Goal: Transaction & Acquisition: Purchase product/service

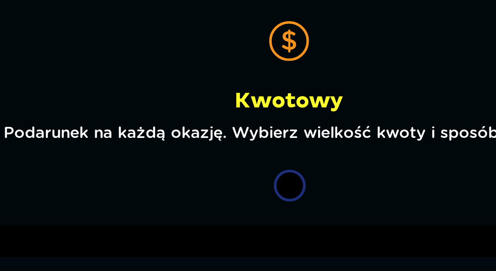
scroll to position [75, 0]
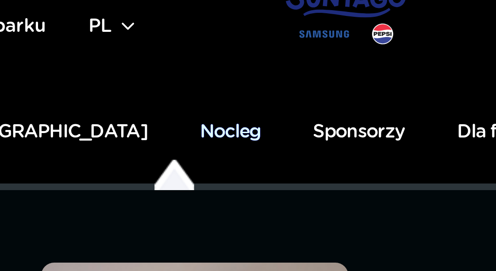
click at [199, 79] on link "Nocleg" at bounding box center [209, 80] width 20 height 21
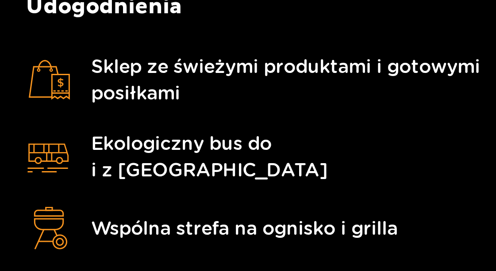
scroll to position [277, 0]
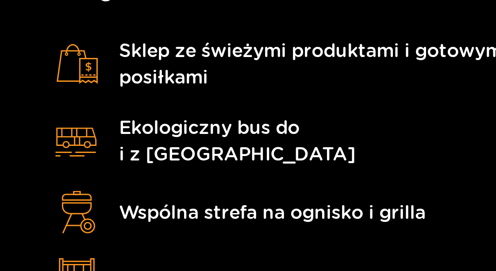
click at [90, 112] on img at bounding box center [92, 111] width 15 height 14
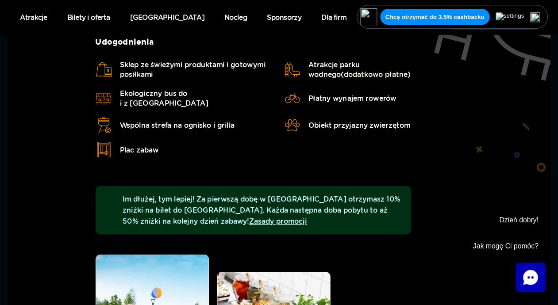
scroll to position [325, 0]
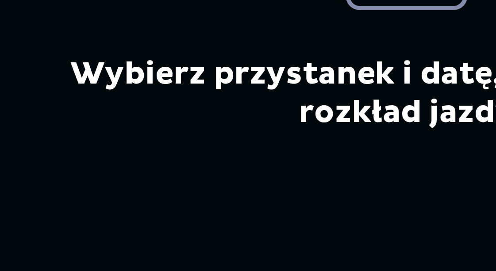
scroll to position [296, 0]
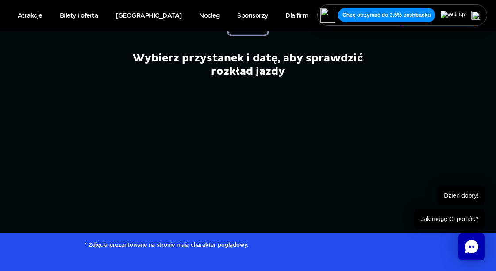
click at [211, 122] on div "Wybierz przystanek i datę, aby sprawdzić rozkład jazdy" at bounding box center [248, 81] width 496 height 305
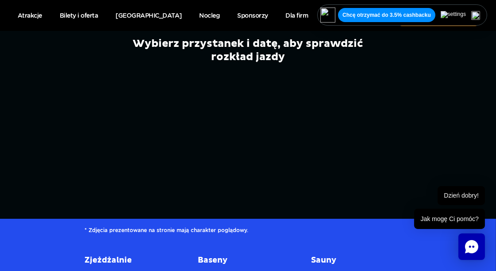
click at [229, 114] on div "Wybierz przystanek i datę, aby sprawdzić rozkład jazdy" at bounding box center [248, 66] width 496 height 305
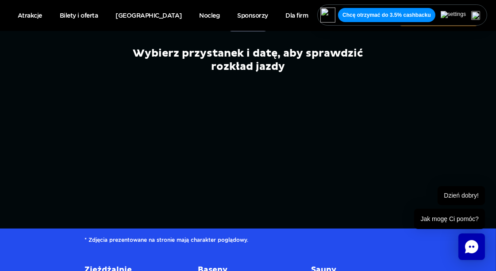
scroll to position [340, 0]
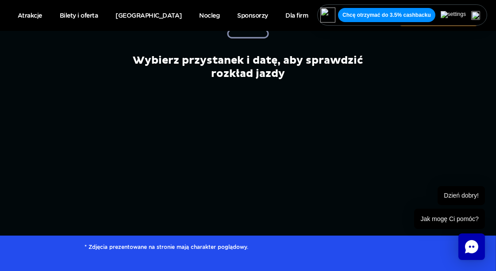
click at [232, 112] on div "Wybierz przystanek i datę, aby sprawdzić rozkład jazdy" at bounding box center [248, 83] width 496 height 305
click at [258, 76] on h3 "Wybierz przystanek i datę, aby sprawdzić rozkład jazdy" at bounding box center [248, 67] width 272 height 27
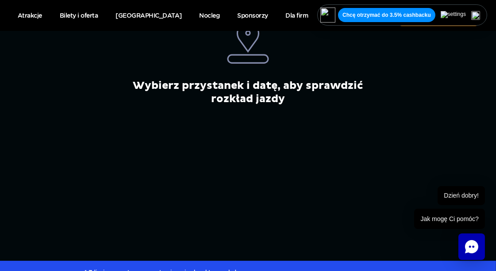
click at [320, 84] on h3 "Wybierz przystanek i datę, aby sprawdzić rozkład jazdy" at bounding box center [248, 92] width 272 height 27
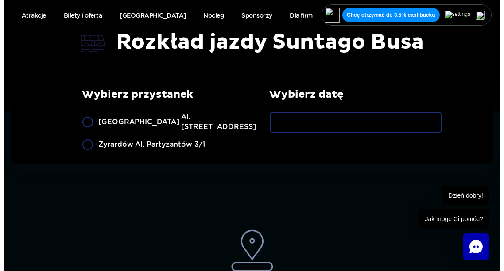
scroll to position [113, 0]
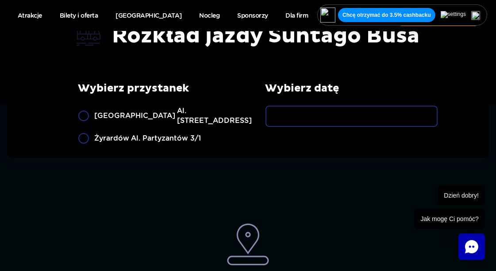
click at [294, 95] on h3 "Wybierz datę" at bounding box center [352, 88] width 172 height 13
click at [293, 123] on div at bounding box center [352, 116] width 172 height 21
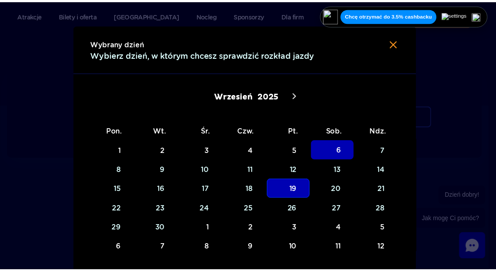
scroll to position [8, 0]
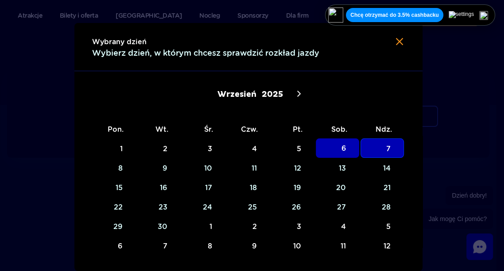
click at [393, 149] on span "7" at bounding box center [381, 148] width 43 height 19
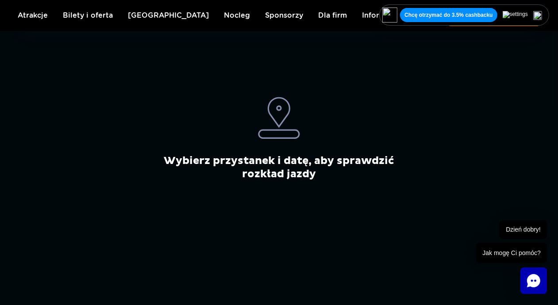
scroll to position [233, 0]
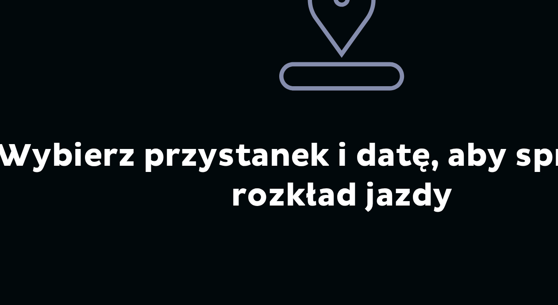
click at [248, 160] on h3 "Wybierz przystanek i datę, aby sprawdzić rozkład jazdy" at bounding box center [279, 166] width 272 height 27
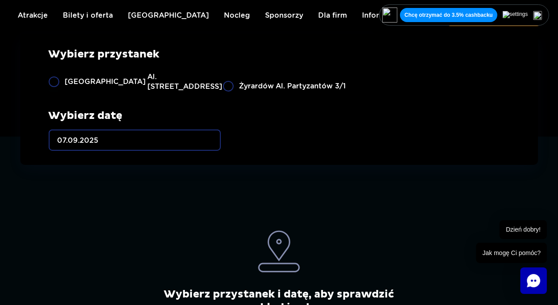
scroll to position [108, 0]
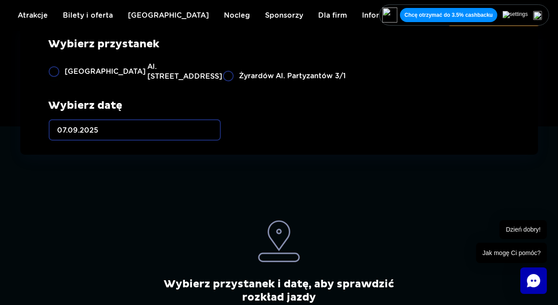
click at [221, 135] on div at bounding box center [135, 130] width 172 height 21
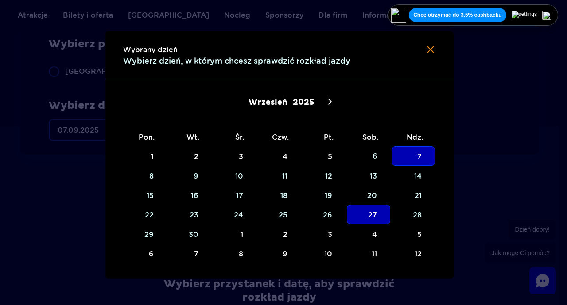
click at [370, 212] on span "27" at bounding box center [368, 214] width 43 height 19
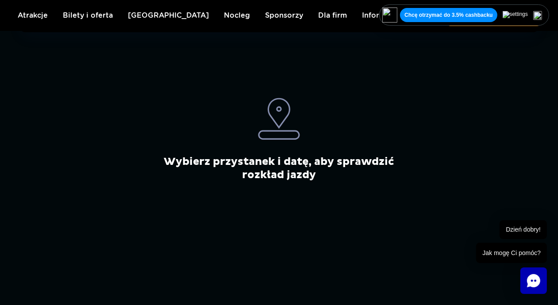
scroll to position [229, 0]
click at [293, 172] on h3 "Wybierz przystanek i datę, aby sprawdzić rozkład jazdy" at bounding box center [279, 169] width 272 height 27
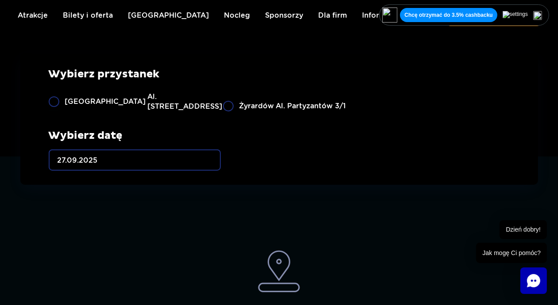
scroll to position [78, 0]
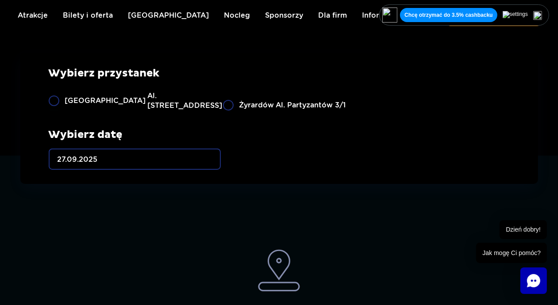
click at [221, 158] on div at bounding box center [135, 159] width 172 height 21
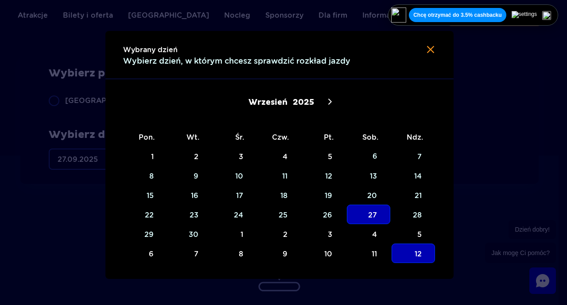
click at [416, 257] on span "12" at bounding box center [412, 253] width 43 height 19
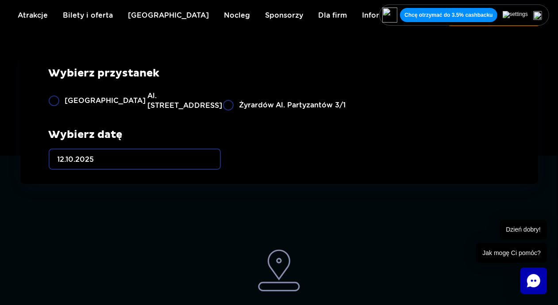
click at [221, 158] on div at bounding box center [135, 159] width 172 height 21
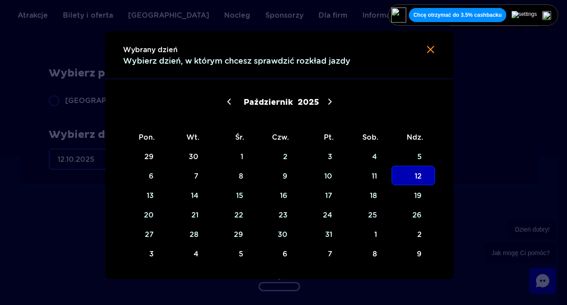
click at [412, 185] on span "12" at bounding box center [412, 175] width 43 height 19
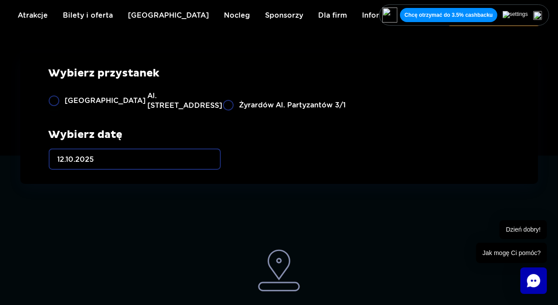
click at [221, 128] on h3 "Wybierz datę" at bounding box center [135, 134] width 172 height 13
click at [96, 106] on span "[GEOGRAPHIC_DATA]" at bounding box center [105, 101] width 81 height 10
click at [58, 111] on input "Warszawa Al. Jerozolimskie 56" at bounding box center [54, 110] width 10 height 2
radio input "true"
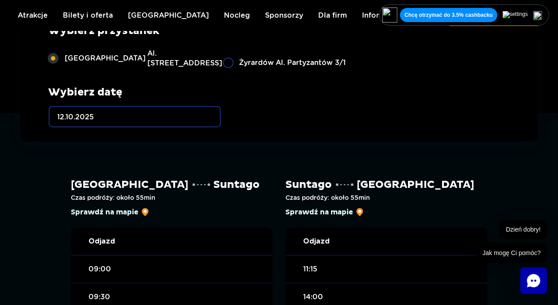
scroll to position [120, 0]
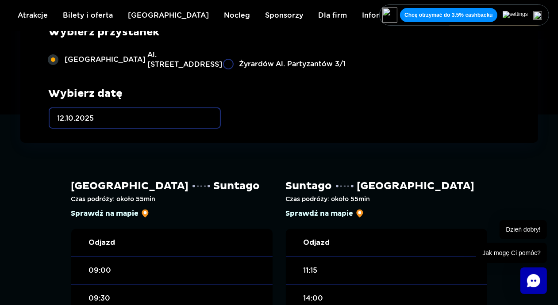
click at [221, 119] on div at bounding box center [135, 118] width 172 height 21
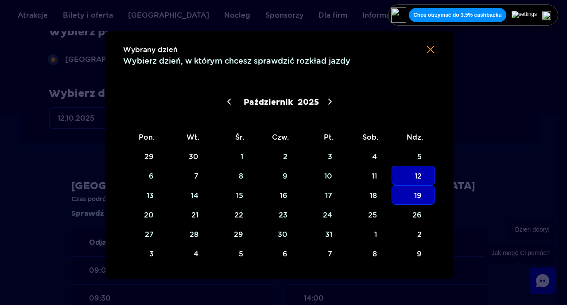
click at [414, 194] on span "19" at bounding box center [412, 194] width 43 height 19
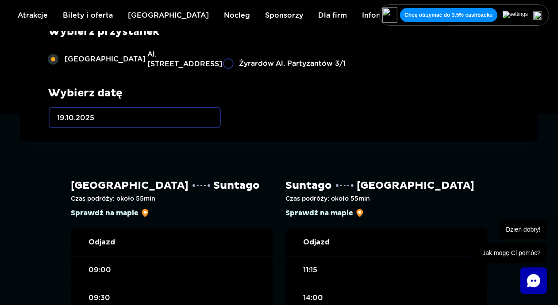
scroll to position [114, 0]
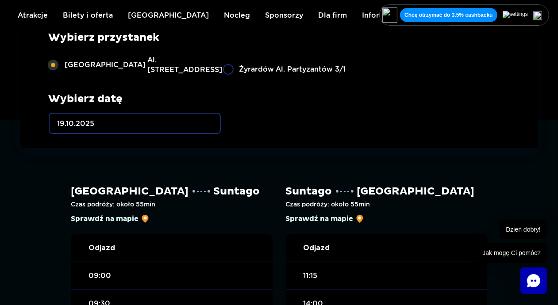
click at [105, 75] on label "Warszawa Al. Jerozolimskie 56" at bounding box center [131, 65] width 164 height 20
click at [58, 75] on input "Warszawa Al. Jerozolimskie 56" at bounding box center [54, 74] width 10 height 2
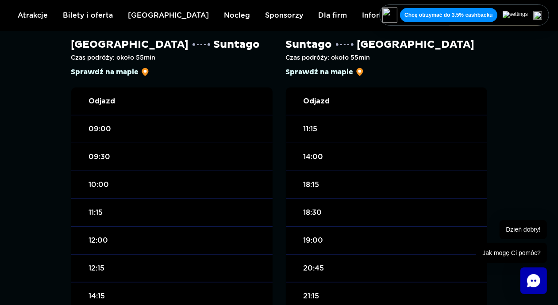
scroll to position [265, 0]
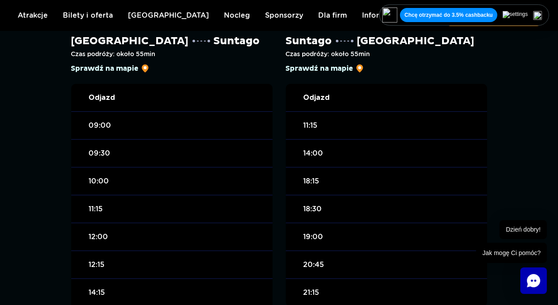
click at [63, 127] on div "Warszawa Suntago Czas podróży : około 55 min Sprawdź na mapie Odjazd 09:00 09:3…" at bounding box center [279, 231] width 558 height 467
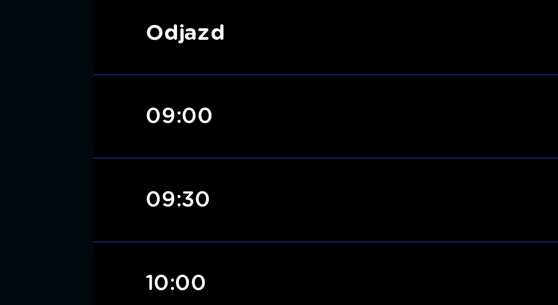
click at [77, 123] on div "09:00" at bounding box center [171, 126] width 201 height 28
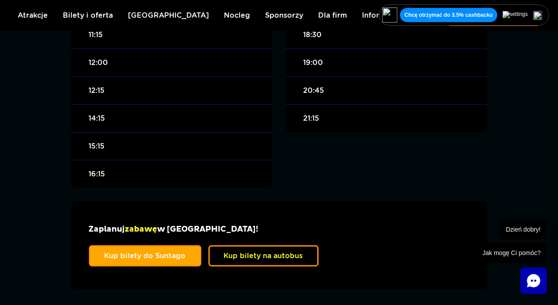
scroll to position [441, 0]
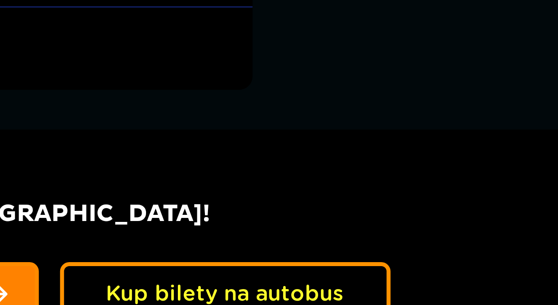
click at [179, 251] on span "Kup bilety do Suntago" at bounding box center [138, 254] width 81 height 7
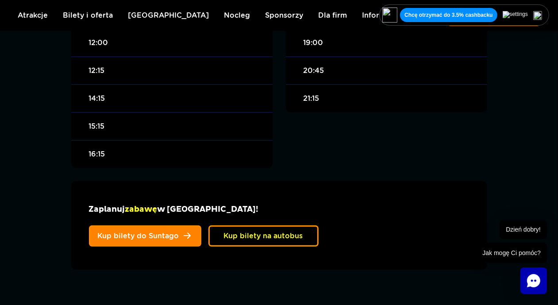
scroll to position [463, 0]
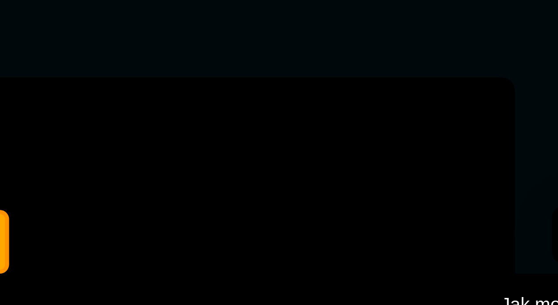
click at [319, 222] on link "Kup bilety na autobus" at bounding box center [263, 232] width 110 height 21
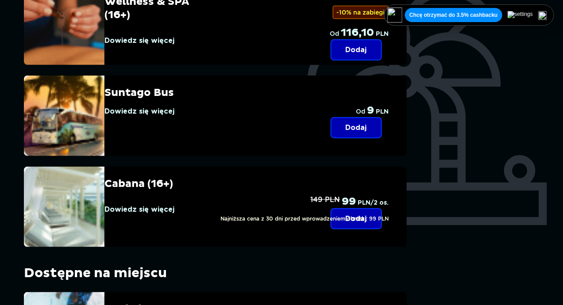
scroll to position [196, 0]
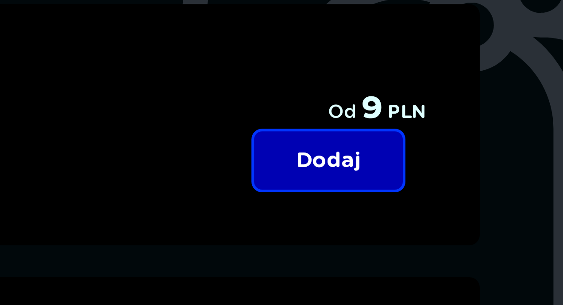
click at [370, 121] on button "Dodaj" at bounding box center [356, 131] width 51 height 21
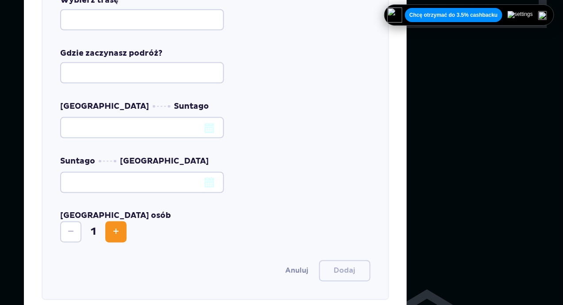
scroll to position [401, 0]
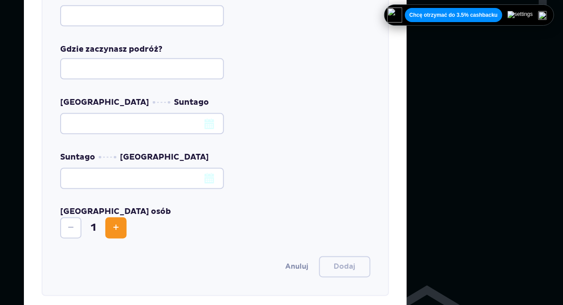
click at [105, 123] on div at bounding box center [215, 123] width 310 height 21
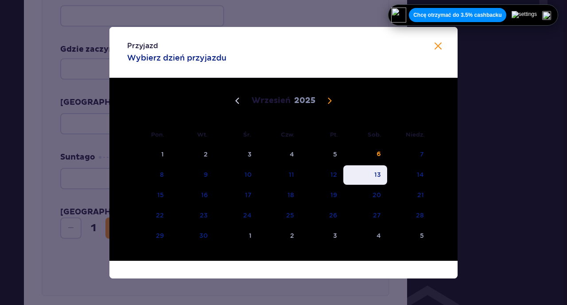
click at [381, 171] on div "13" at bounding box center [377, 174] width 7 height 9
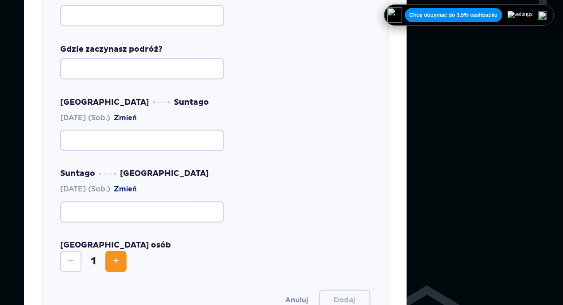
scroll to position [411, 0]
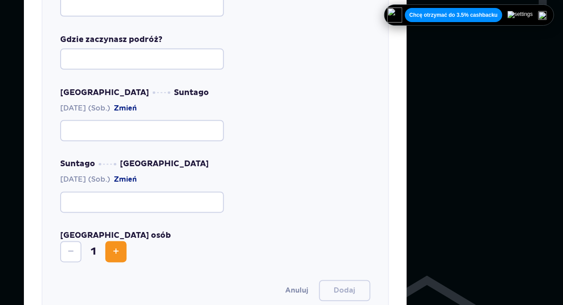
click at [87, 122] on div at bounding box center [142, 130] width 164 height 21
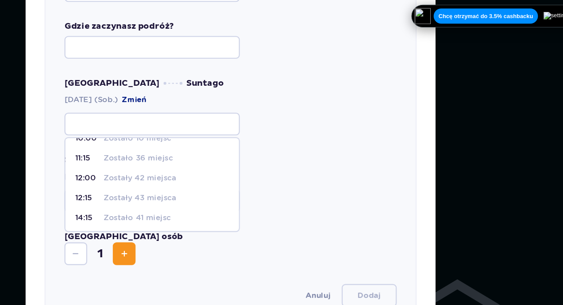
scroll to position [425, 0]
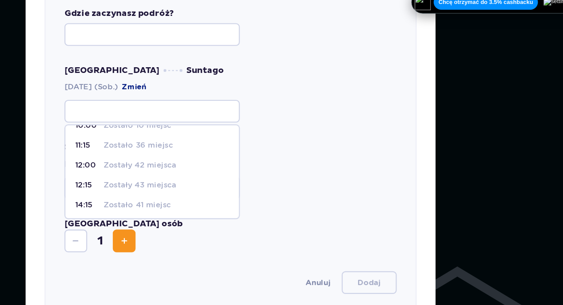
click at [4, 127] on div "Wróć Pomiń ten krok Udogodnienia i atrakcje Z atrakcji (oprócz Suntago Busa) mo…" at bounding box center [281, 136] width 563 height 1049
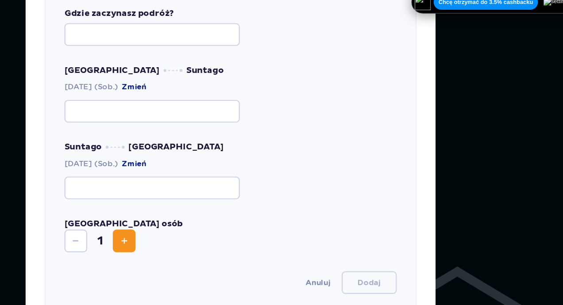
scroll to position [425, 0]
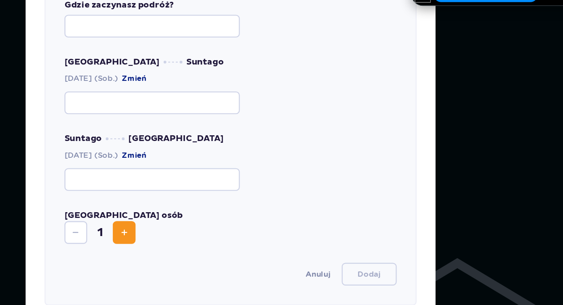
click at [94, 161] on span "[DATE] (Sob.) [GEOGRAPHIC_DATA]" at bounding box center [98, 166] width 77 height 10
click at [122, 161] on span "[DATE] (Sob.) [GEOGRAPHIC_DATA]" at bounding box center [98, 166] width 77 height 10
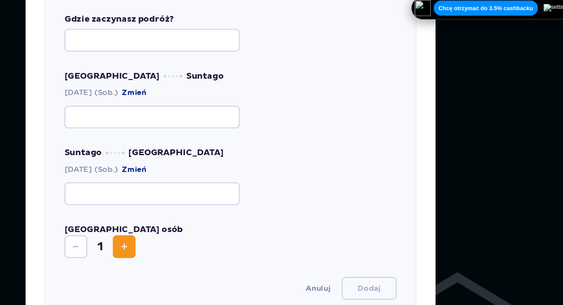
scroll to position [411, 0]
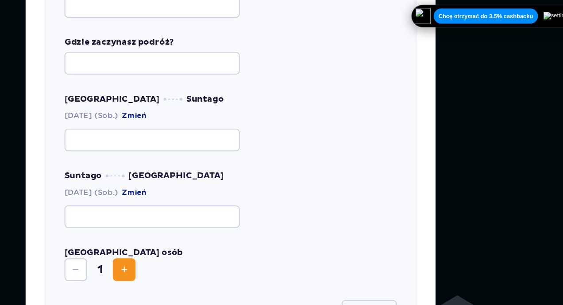
click at [84, 128] on div at bounding box center [142, 130] width 164 height 21
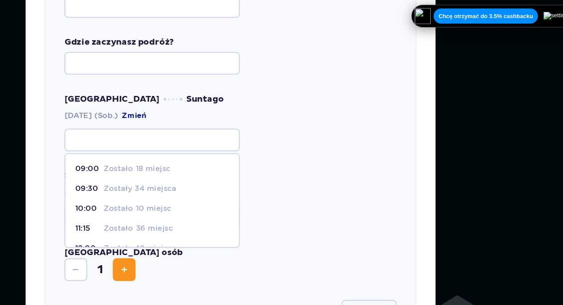
click at [96, 120] on div at bounding box center [142, 130] width 164 height 21
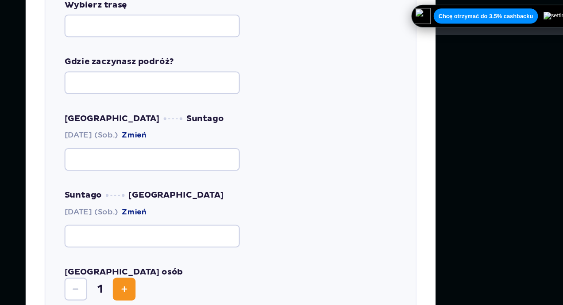
scroll to position [389, 0]
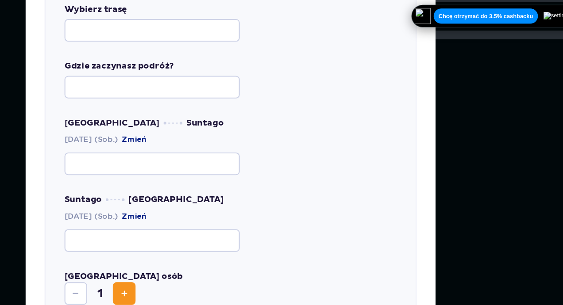
click at [127, 126] on button "Zmień" at bounding box center [125, 131] width 23 height 10
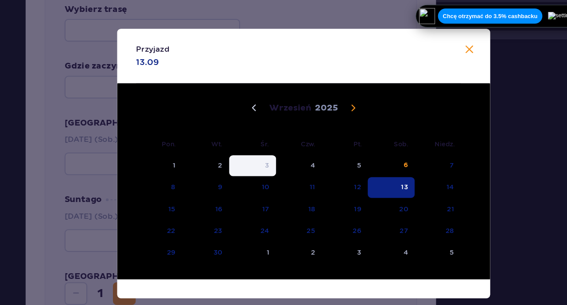
click at [257, 154] on div "3" at bounding box center [236, 154] width 44 height 19
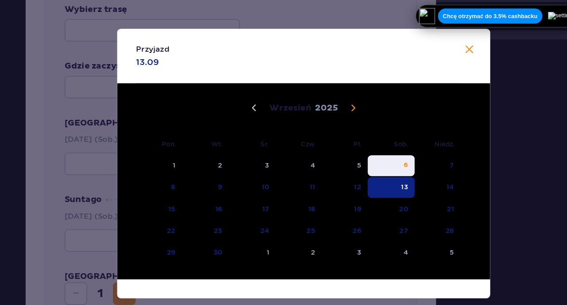
click at [378, 152] on div "6" at bounding box center [378, 154] width 4 height 9
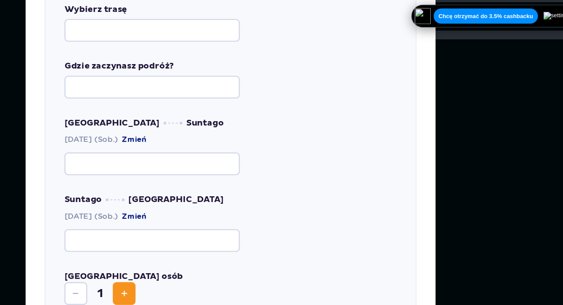
click at [385, 148] on div "Wybierz trasę Tam i z powrotem Gdzie zaczynasz podróż? [GEOGRAPHIC_DATA], Al. […" at bounding box center [215, 164] width 347 height 358
click at [111, 143] on div at bounding box center [142, 153] width 164 height 21
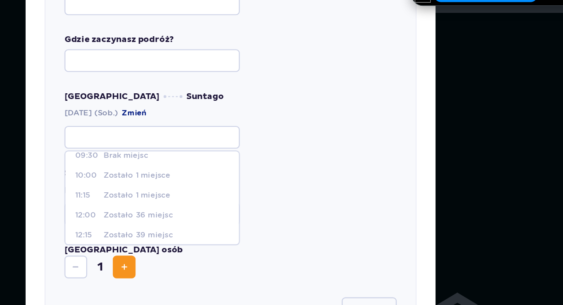
scroll to position [20, 0]
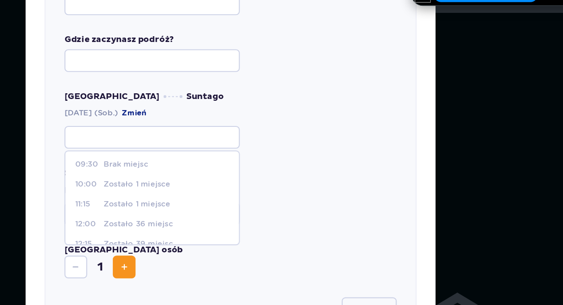
click at [0, 189] on div "Wróć Pomiń ten krok Udogodnienia i atrakcje Z atrakcji (oprócz Suntago Busa) mo…" at bounding box center [281, 168] width 563 height 1049
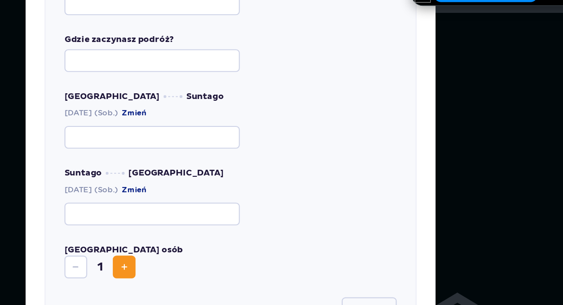
click at [137, 121] on button "Zmień" at bounding box center [125, 126] width 23 height 10
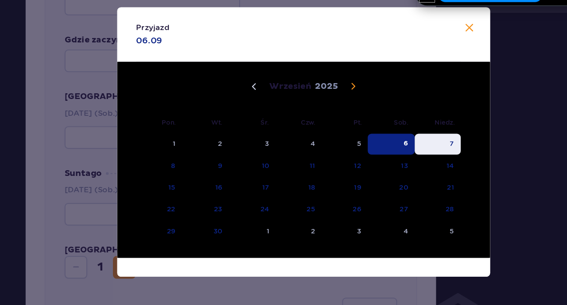
click at [422, 153] on div "7" at bounding box center [422, 154] width 4 height 9
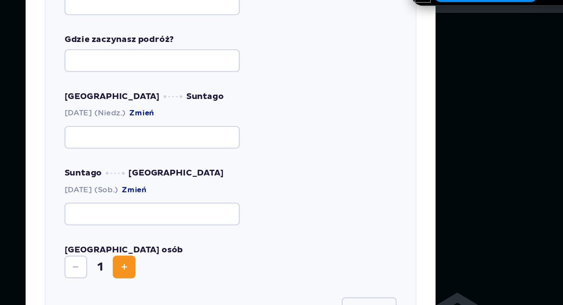
click at [113, 138] on div at bounding box center [142, 148] width 164 height 21
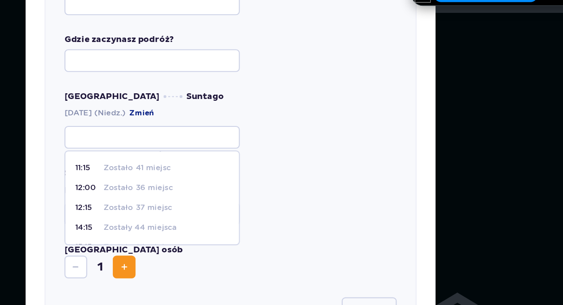
scroll to position [54, 0]
click at [123, 173] on p "Zostało 41 miejsc" at bounding box center [127, 178] width 63 height 10
type input "11:15"
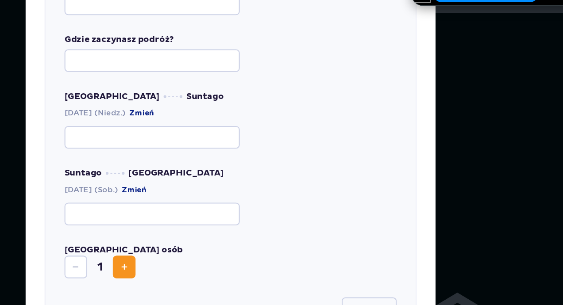
click at [123, 177] on span "[GEOGRAPHIC_DATA]" at bounding box center [164, 182] width 89 height 11
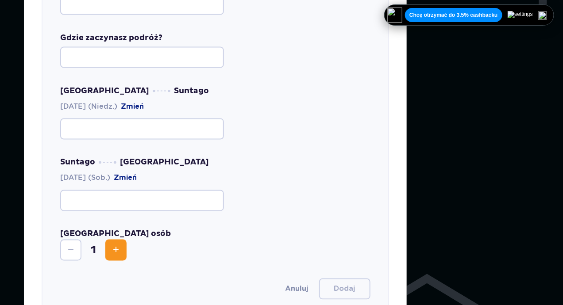
click at [247, 166] on div "Suntago [GEOGRAPHIC_DATA] [DATE] (Sob.) [GEOGRAPHIC_DATA]" at bounding box center [215, 185] width 310 height 54
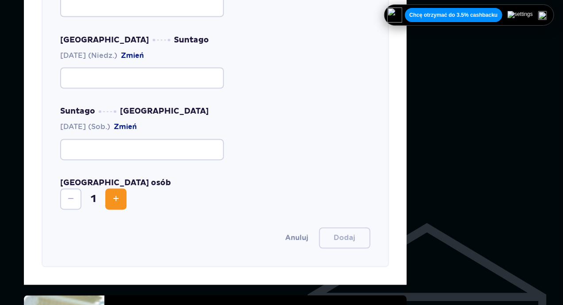
scroll to position [463, 0]
